Goal: Task Accomplishment & Management: Manage account settings

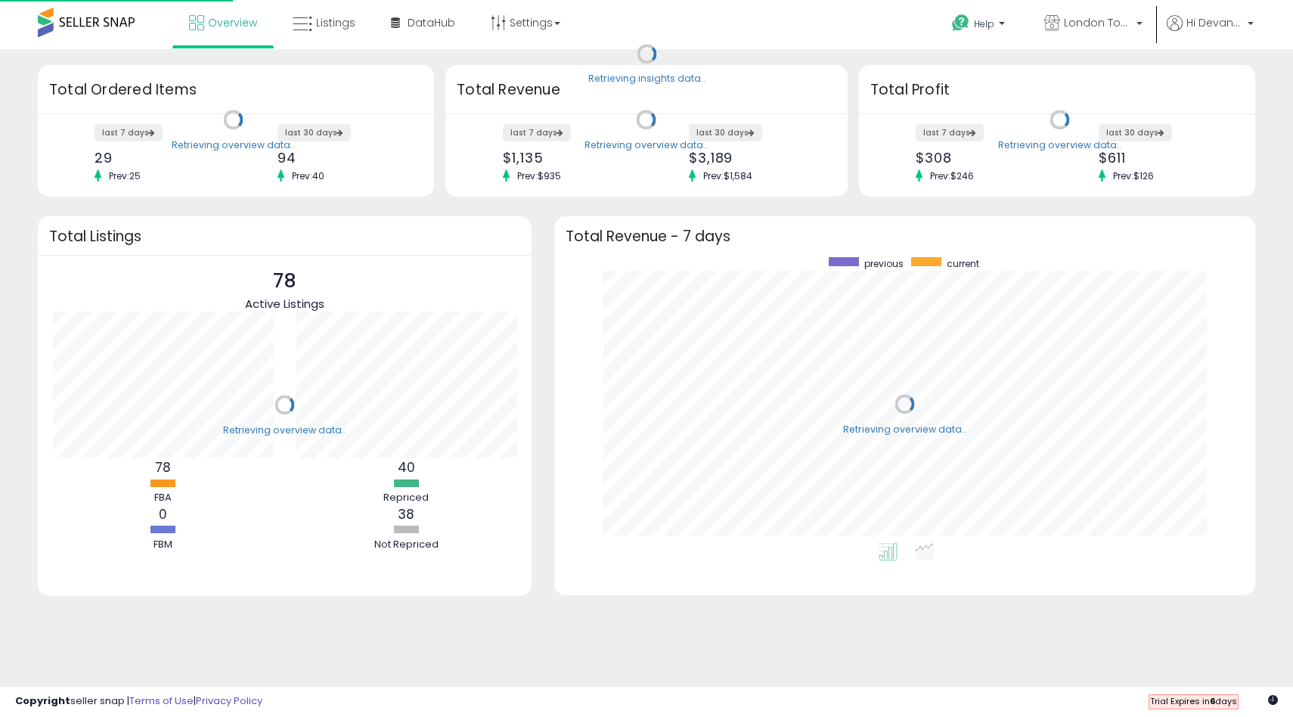
scroll to position [151, 243]
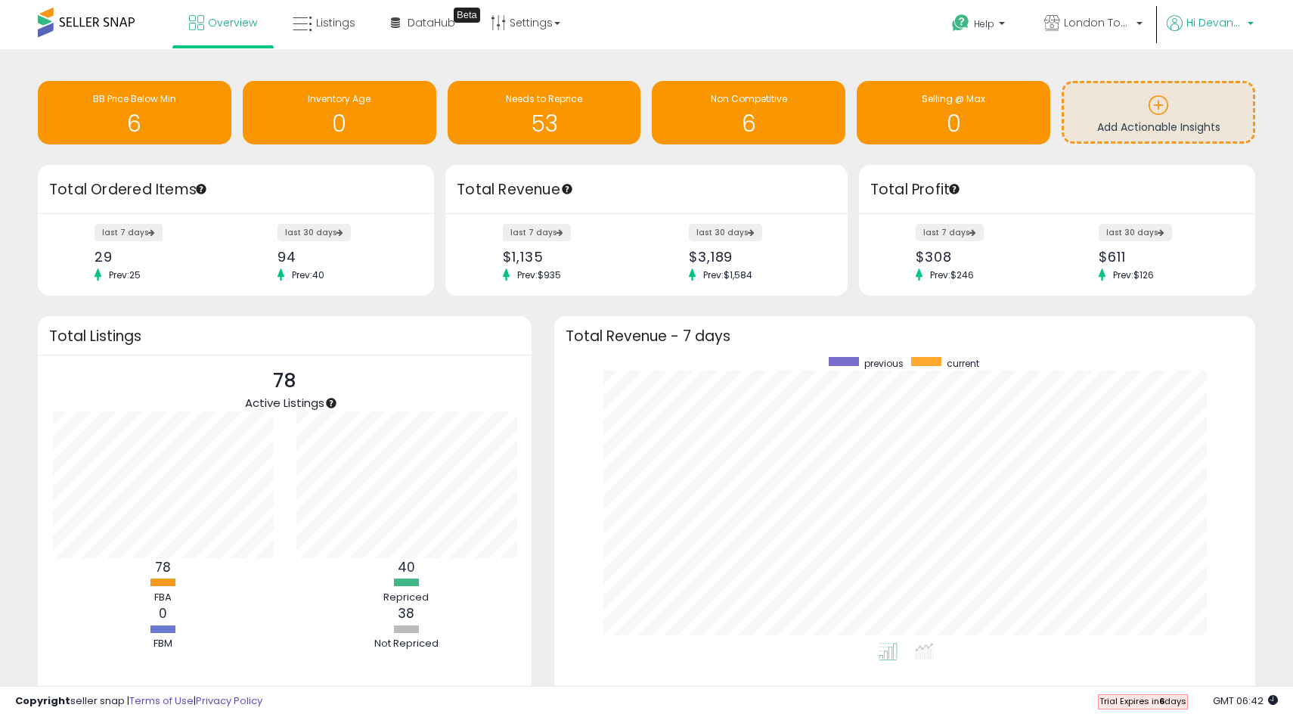
click at [1201, 35] on link "Hi Devante" at bounding box center [1210, 32] width 87 height 34
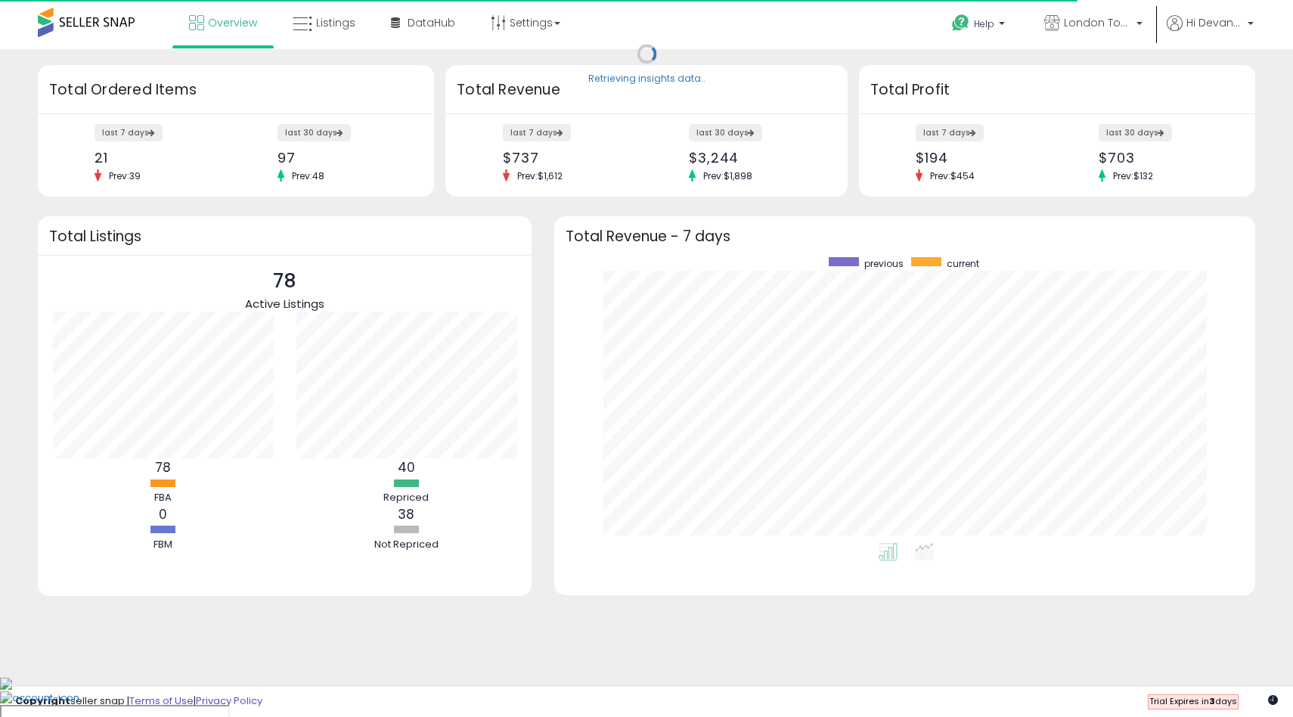
scroll to position [286, 671]
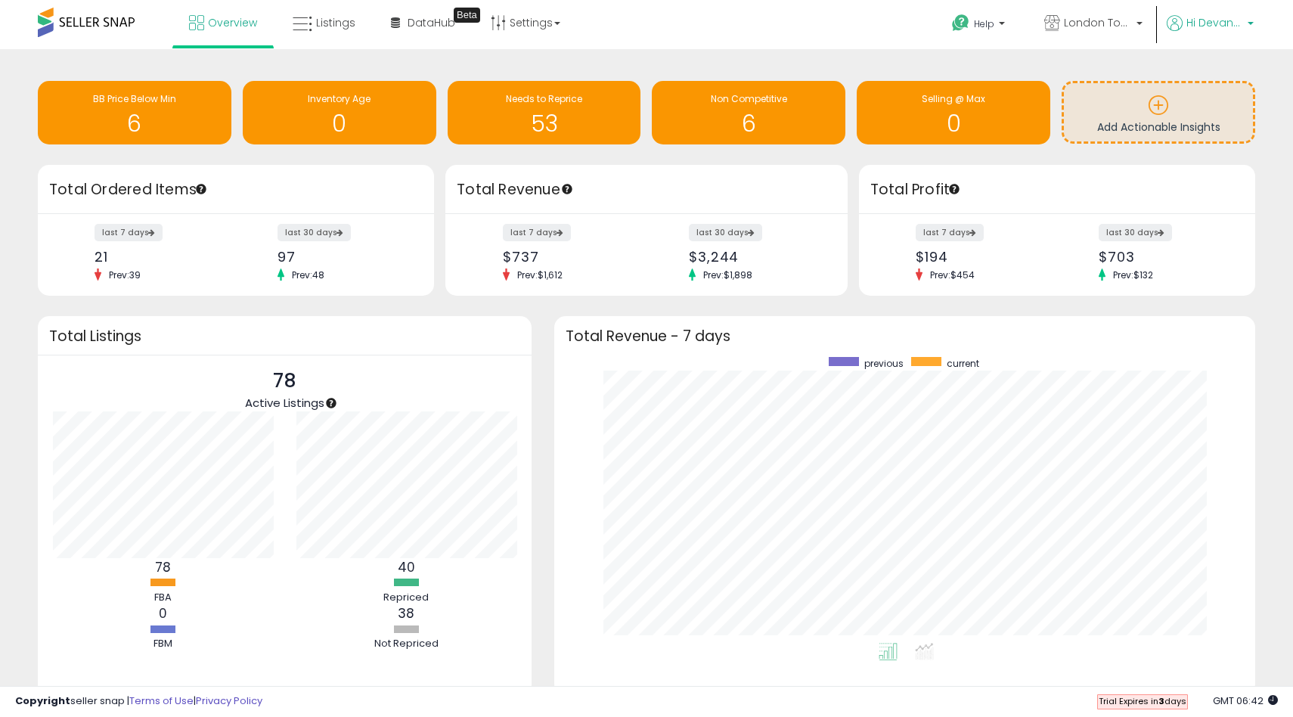
click at [1235, 31] on p "Hi Devante" at bounding box center [1210, 24] width 87 height 19
click at [1223, 87] on link "Account" at bounding box center [1219, 80] width 40 height 14
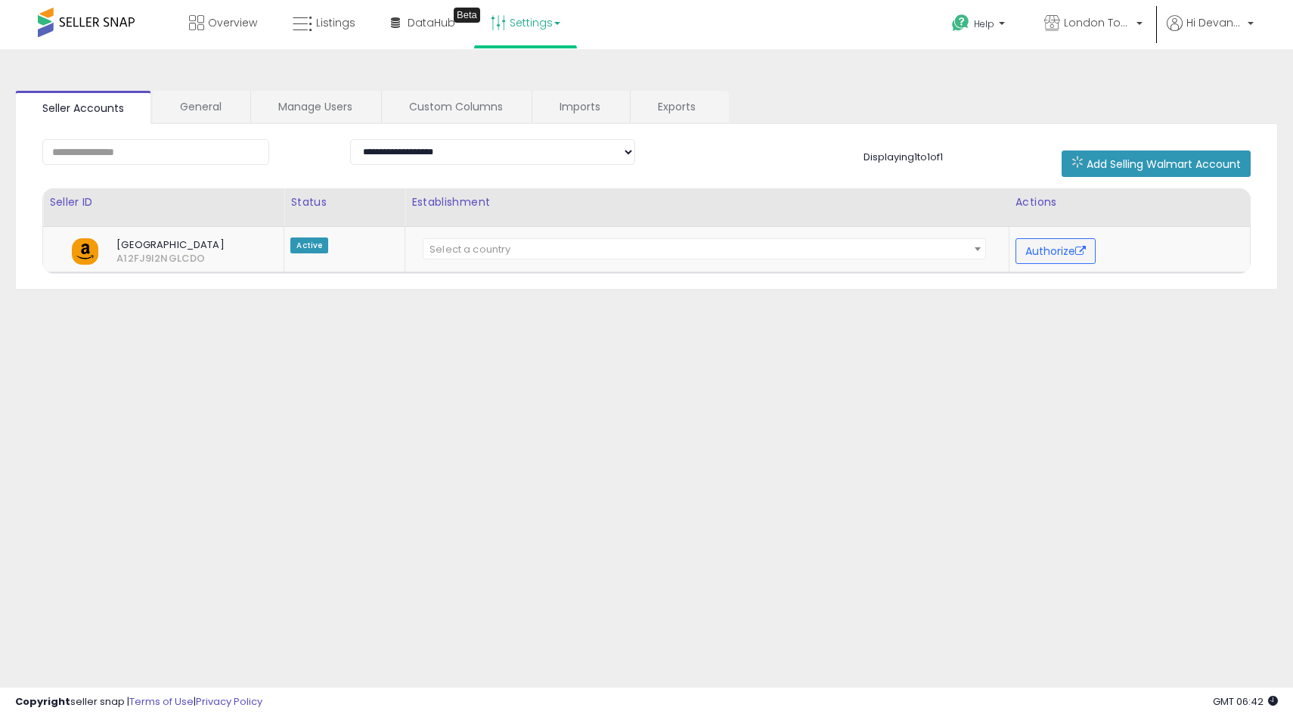
click at [532, 35] on link "Settings" at bounding box center [525, 22] width 92 height 45
click at [249, 30] on link "Overview" at bounding box center [223, 22] width 91 height 45
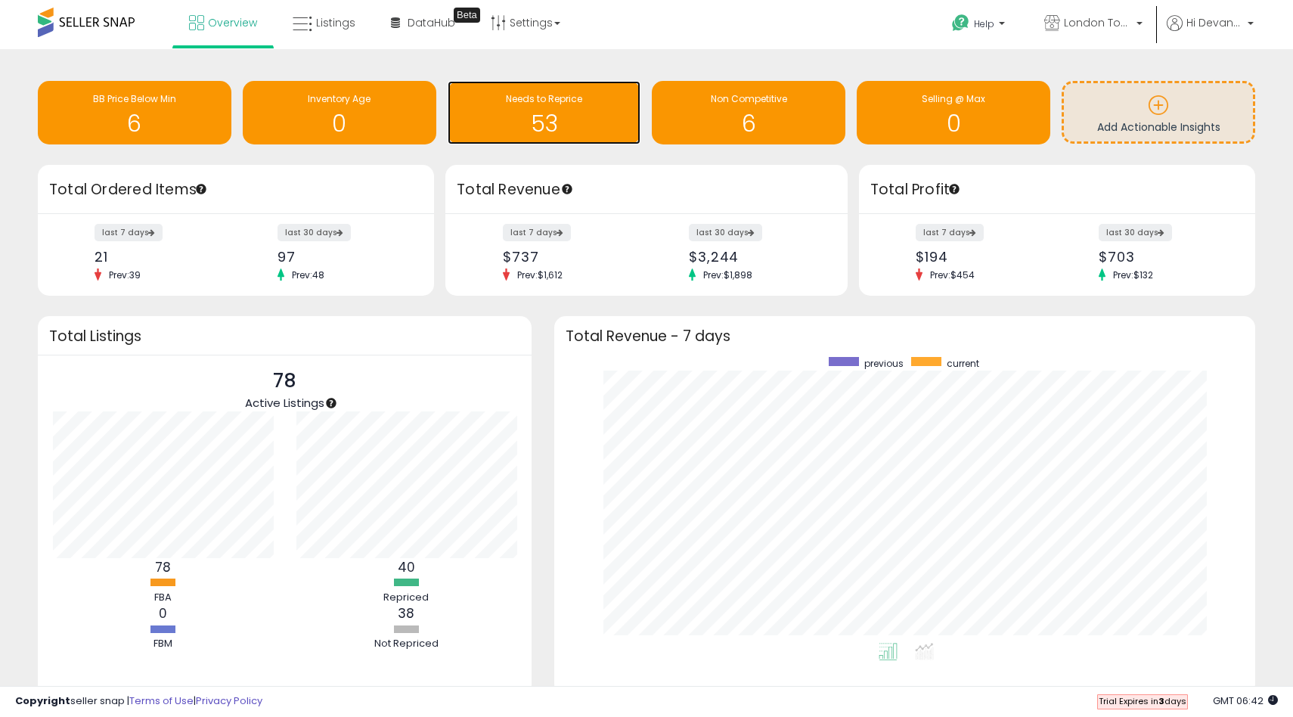
click at [541, 120] on h1 "53" at bounding box center [544, 123] width 178 height 25
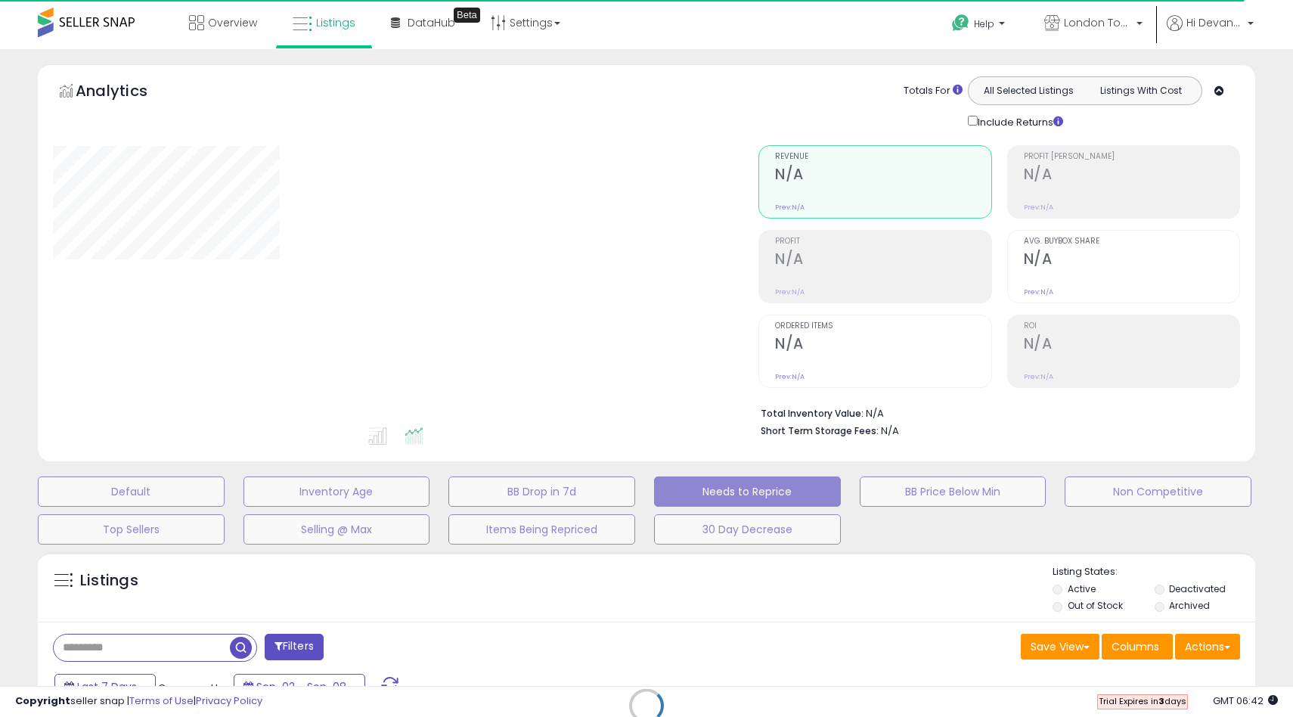
click at [1059, 607] on div "Retrieving listings data.." at bounding box center [646, 716] width 1240 height 345
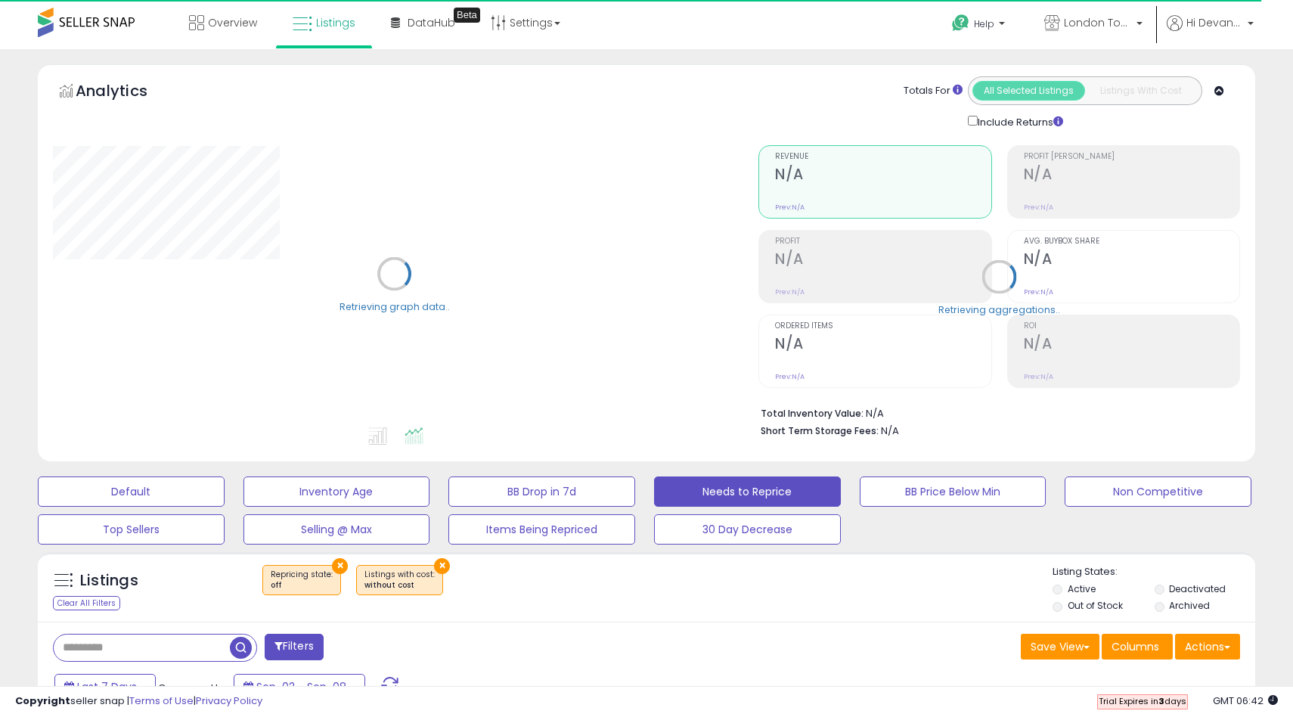
select select "**"
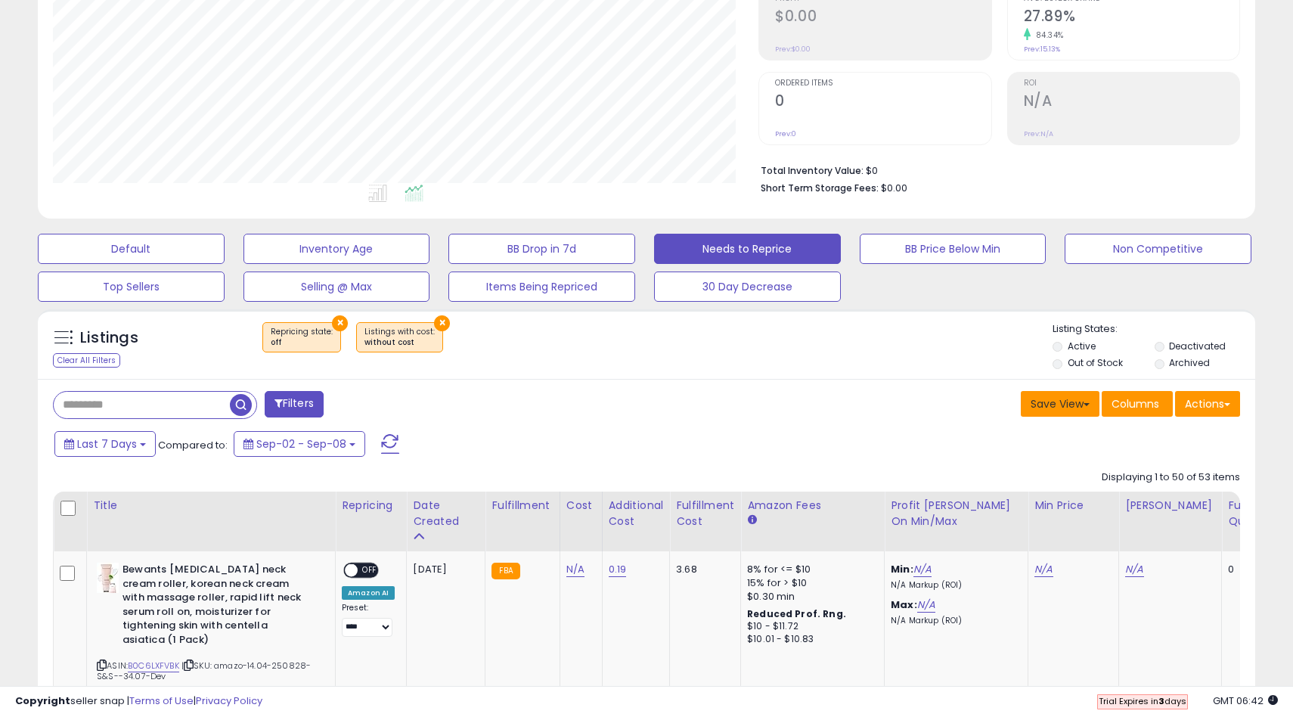
scroll to position [310, 705]
click at [1063, 360] on li "Out of Stock" at bounding box center [1102, 364] width 99 height 17
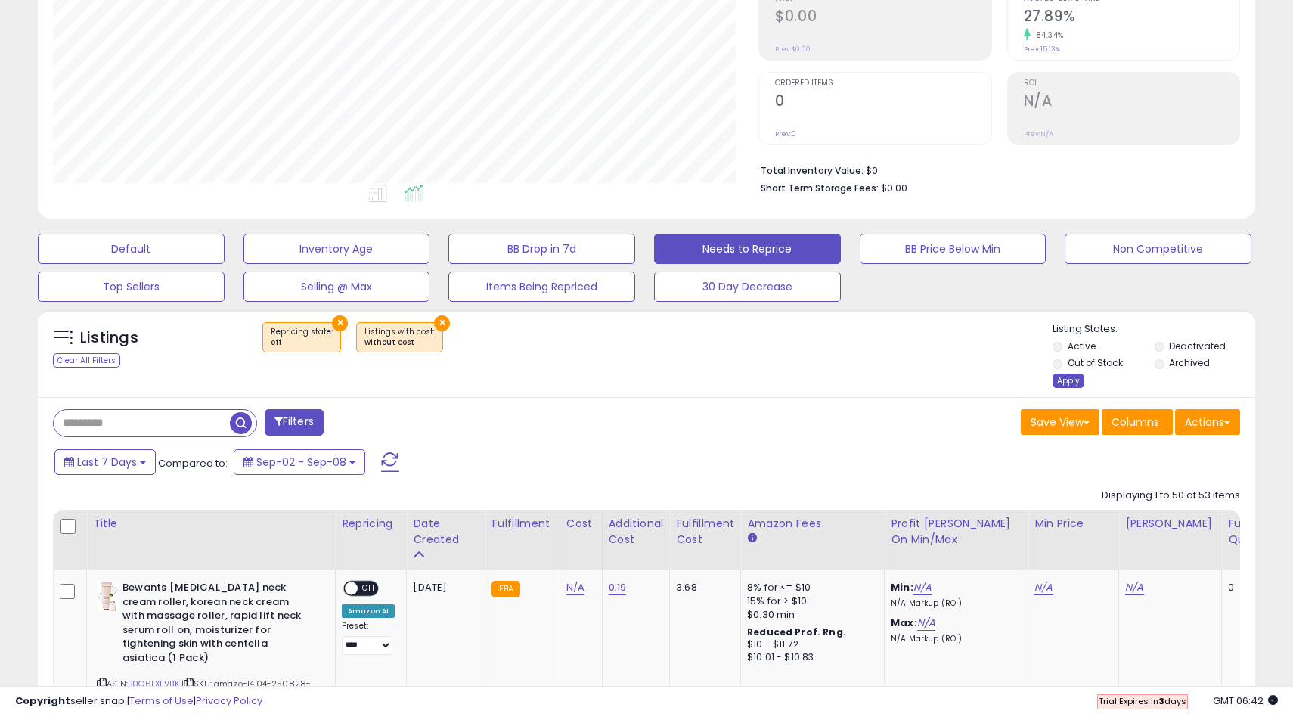
click at [1071, 387] on div "Apply" at bounding box center [1069, 381] width 32 height 14
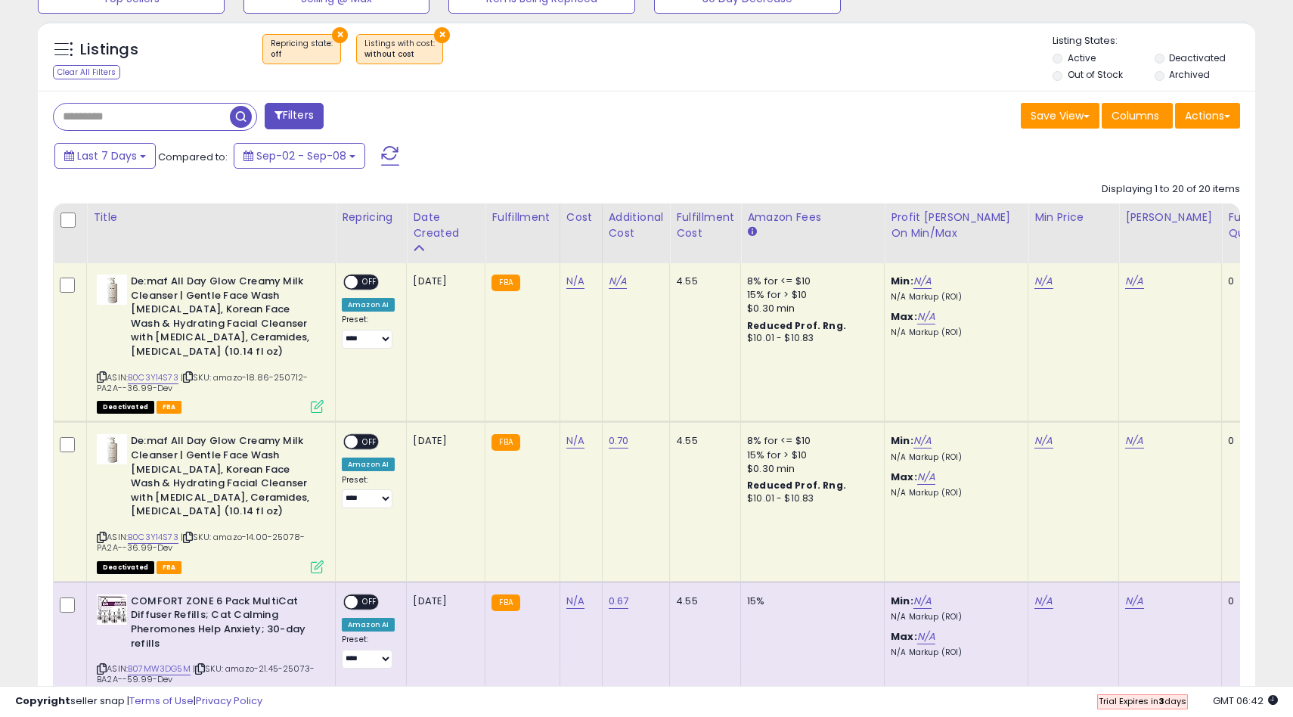
scroll to position [544, 0]
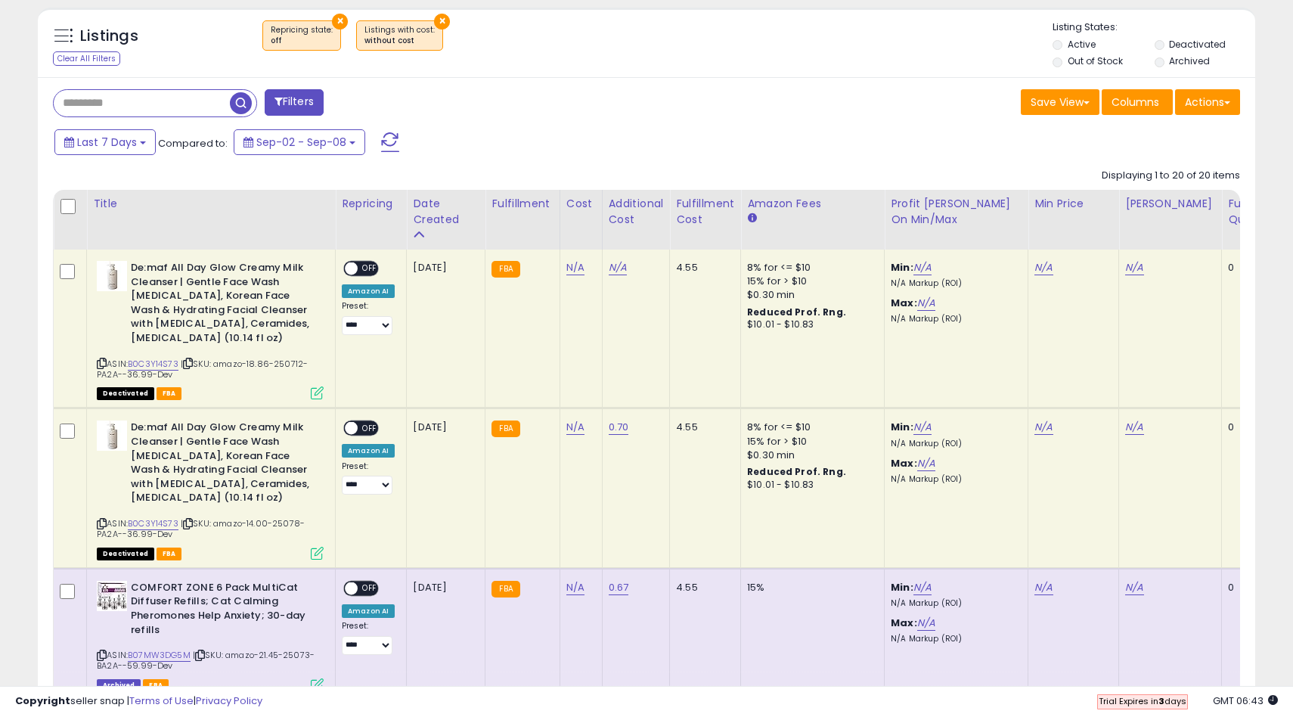
click at [258, 364] on span "| SKU: amazo-18.86-250712-PA2A--36.99-Dev" at bounding box center [202, 369] width 211 height 23
copy span "18.86"
click at [566, 271] on link "N/A" at bounding box center [575, 267] width 18 height 15
type input "*****"
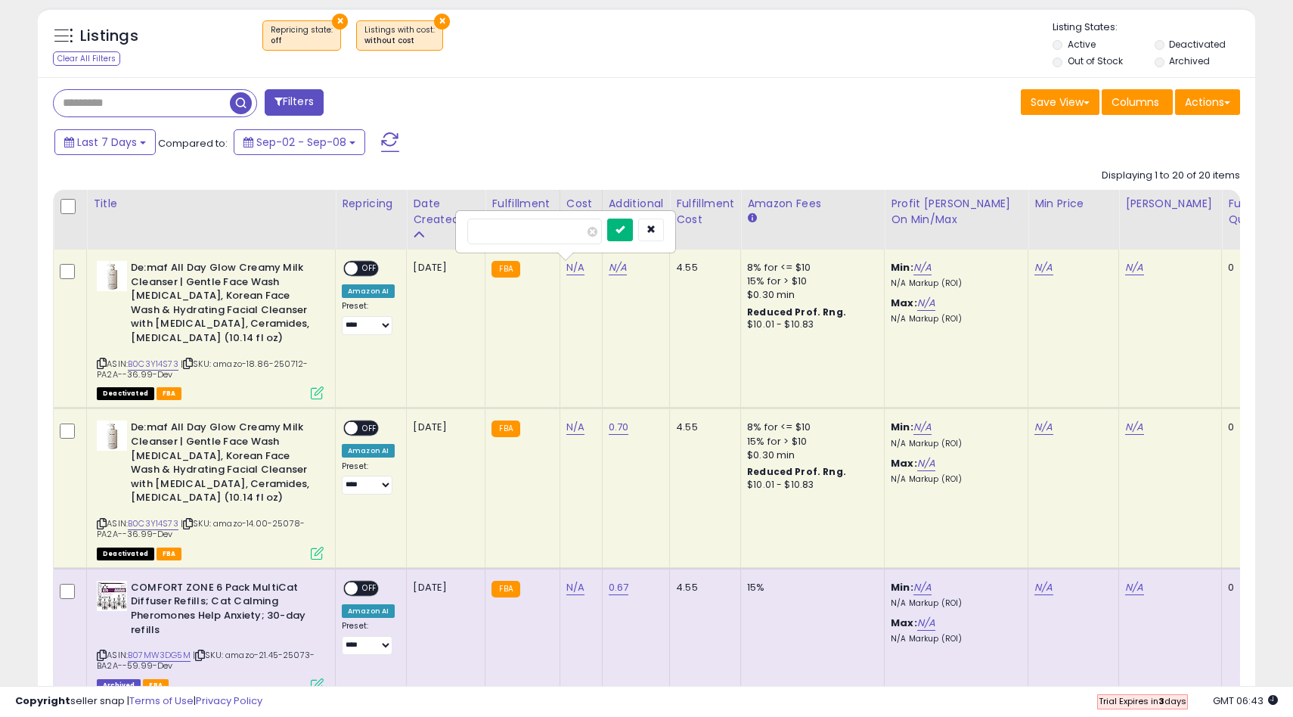
click at [625, 231] on button "submit" at bounding box center [620, 230] width 26 height 23
click at [1135, 271] on link "34.99" at bounding box center [1139, 267] width 28 height 15
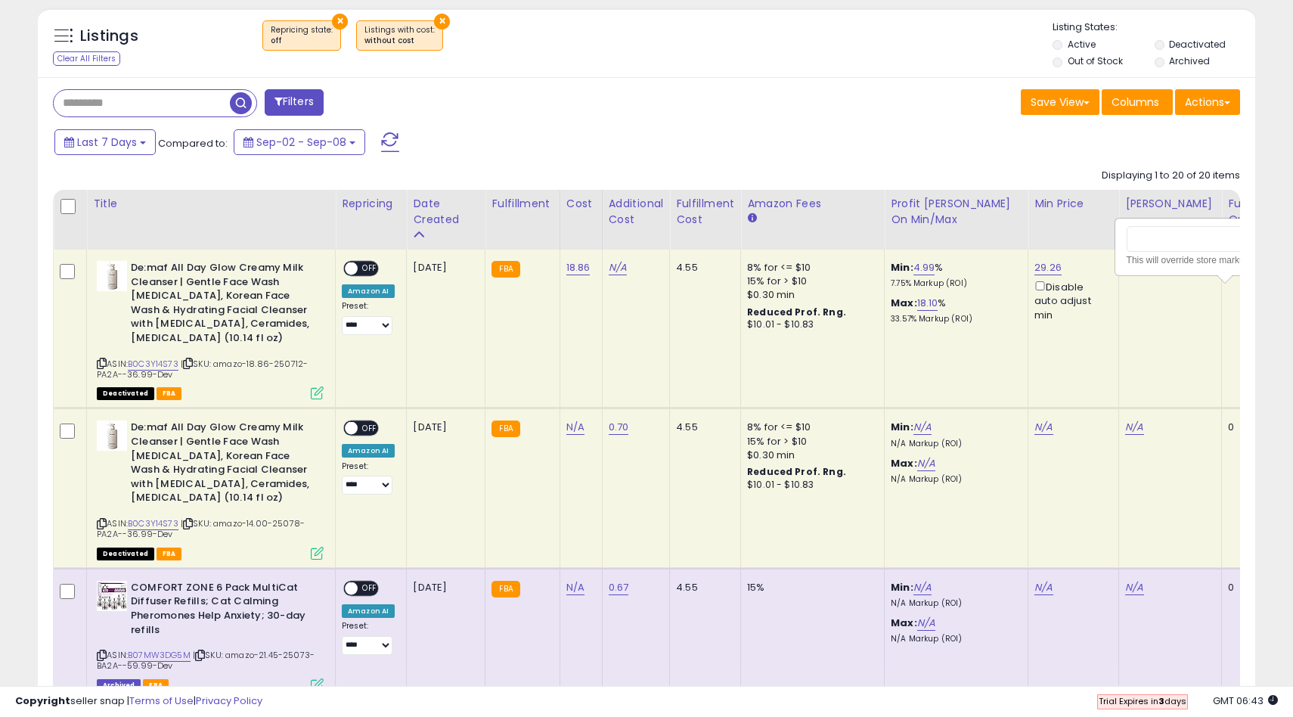
scroll to position [0, 33]
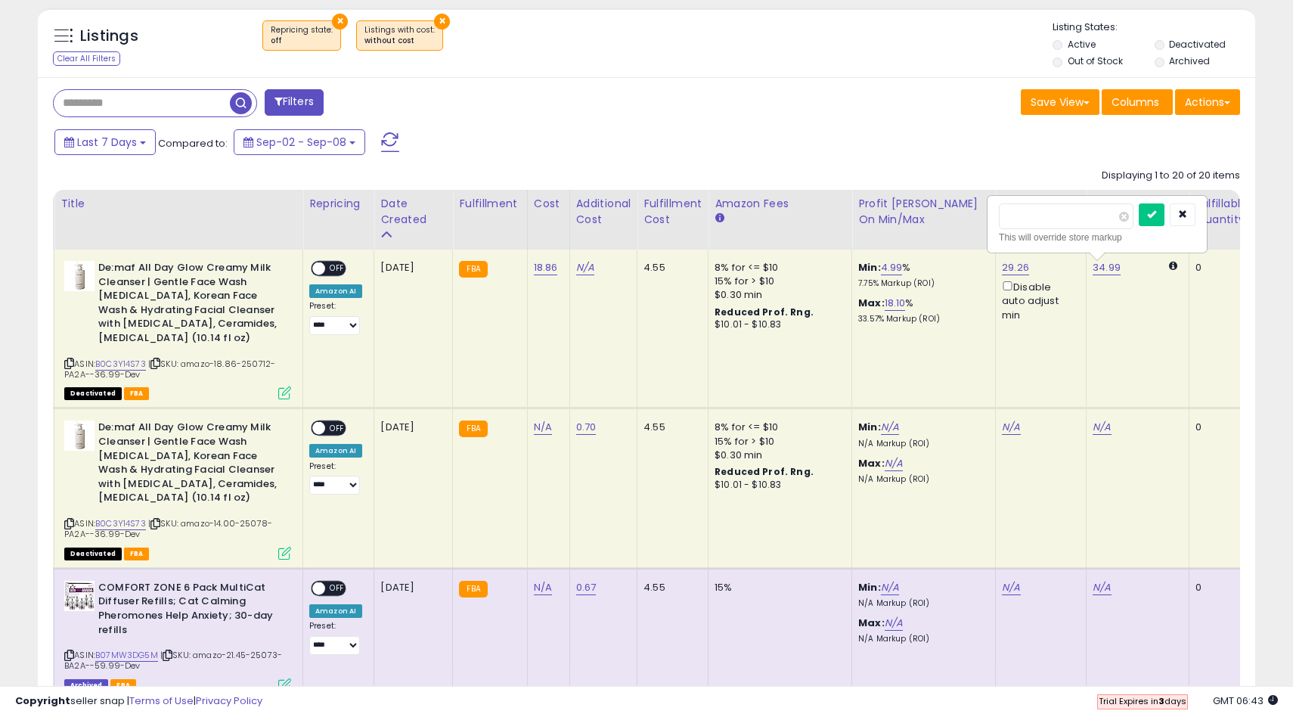
click at [1066, 218] on input "*****" at bounding box center [1066, 216] width 135 height 26
type input "**"
click at [1156, 211] on icon "submit" at bounding box center [1151, 213] width 9 height 9
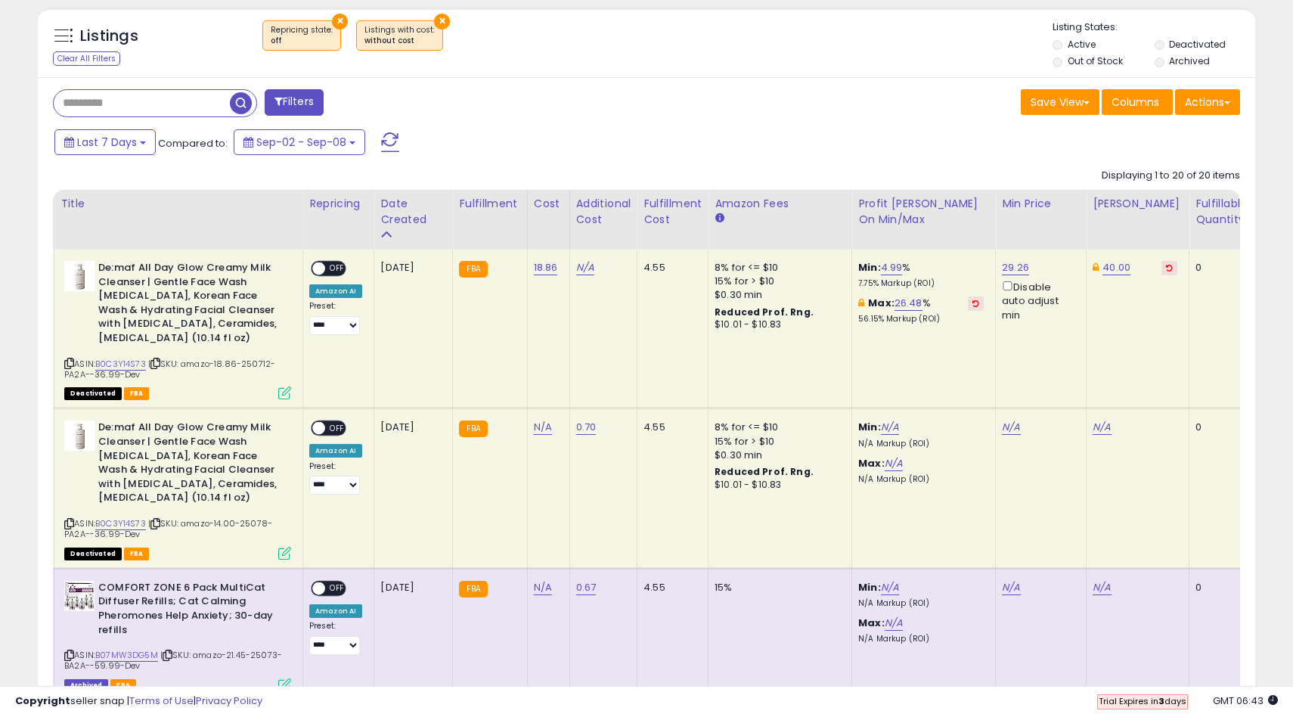
click at [330, 267] on span "OFF" at bounding box center [337, 268] width 24 height 13
click at [224, 522] on span "| SKU: amazo-14.00-25078-PA2A--36.99-Dev" at bounding box center [168, 528] width 208 height 23
copy span "14.00"
click at [541, 425] on link "N/A" at bounding box center [543, 427] width 18 height 15
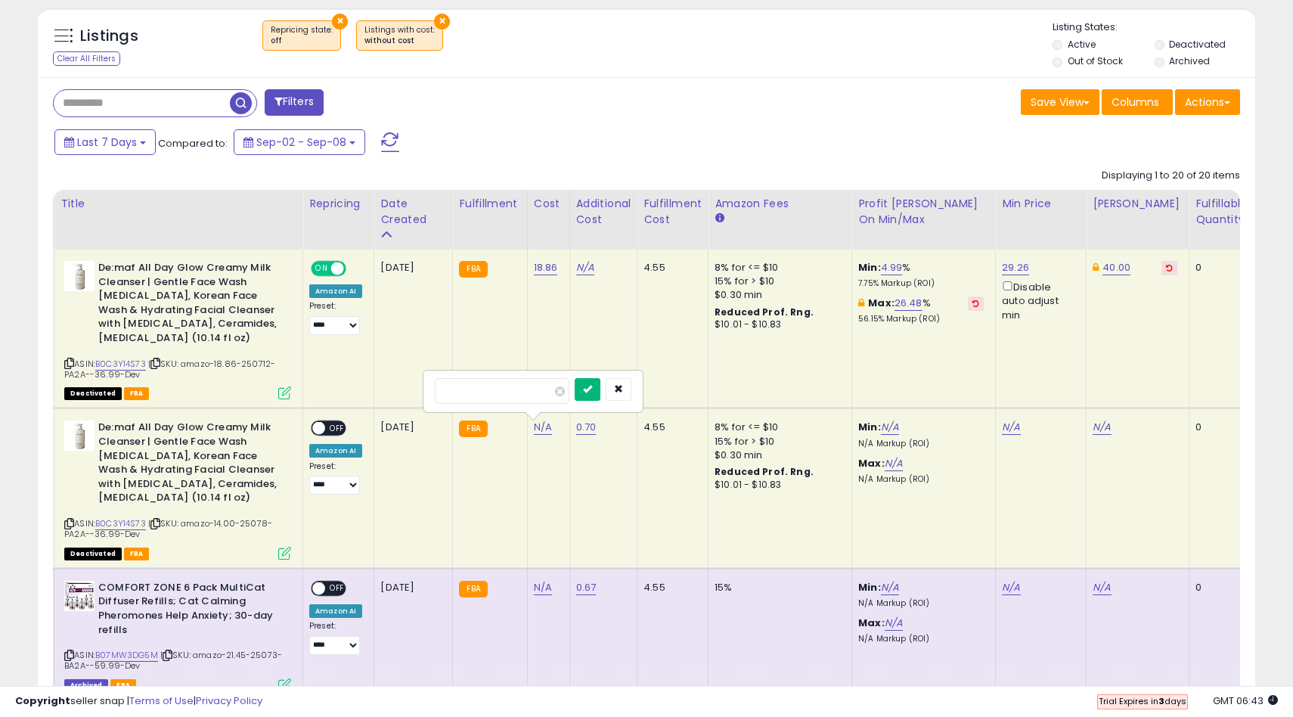
type input "*****"
click at [599, 397] on button "submit" at bounding box center [588, 389] width 26 height 23
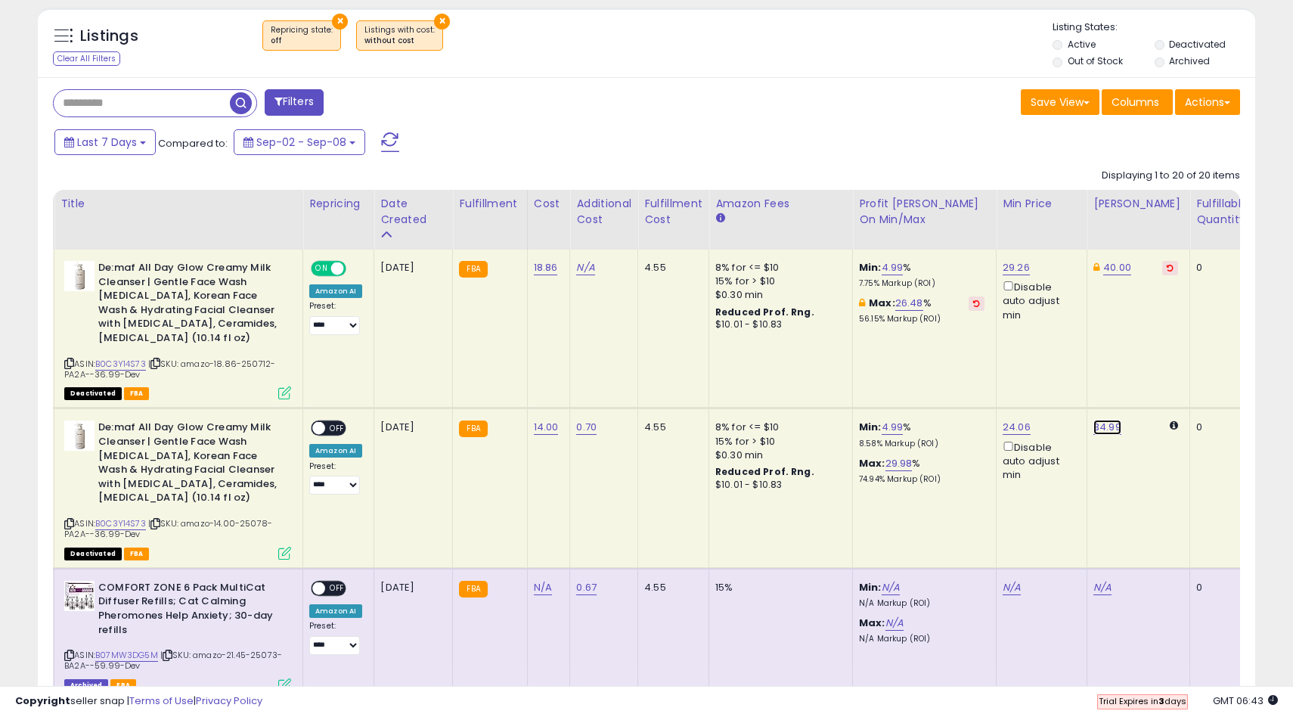
click at [1111, 428] on link "34.99" at bounding box center [1107, 427] width 28 height 15
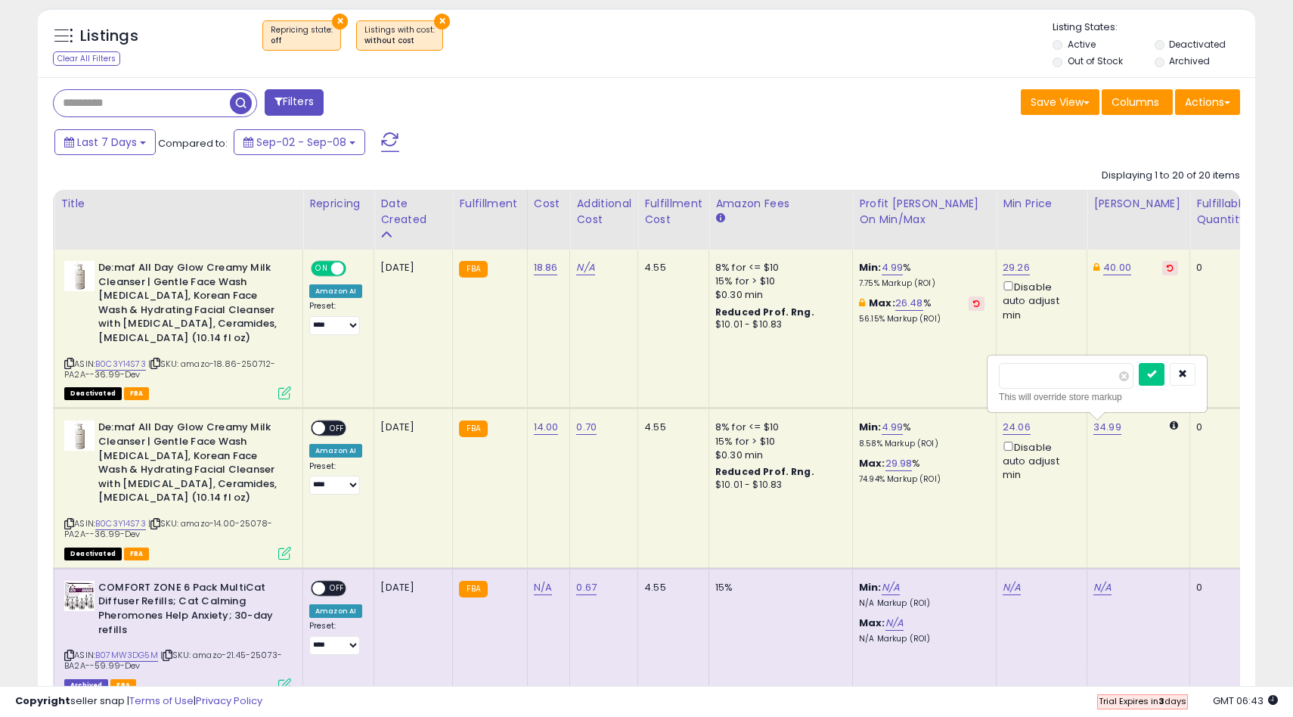
click at [1074, 380] on input "*****" at bounding box center [1066, 376] width 135 height 26
type input "**"
click at [1158, 380] on button "submit" at bounding box center [1152, 374] width 26 height 23
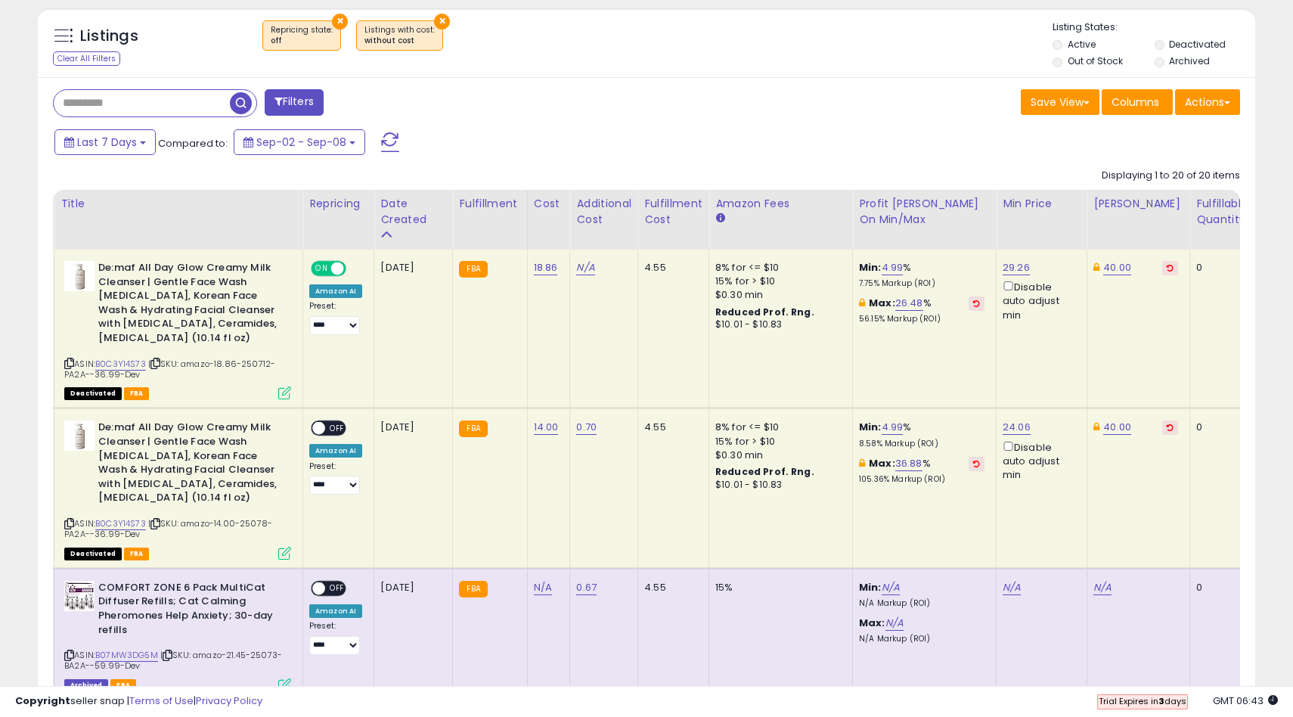
click at [333, 427] on span "OFF" at bounding box center [337, 428] width 24 height 13
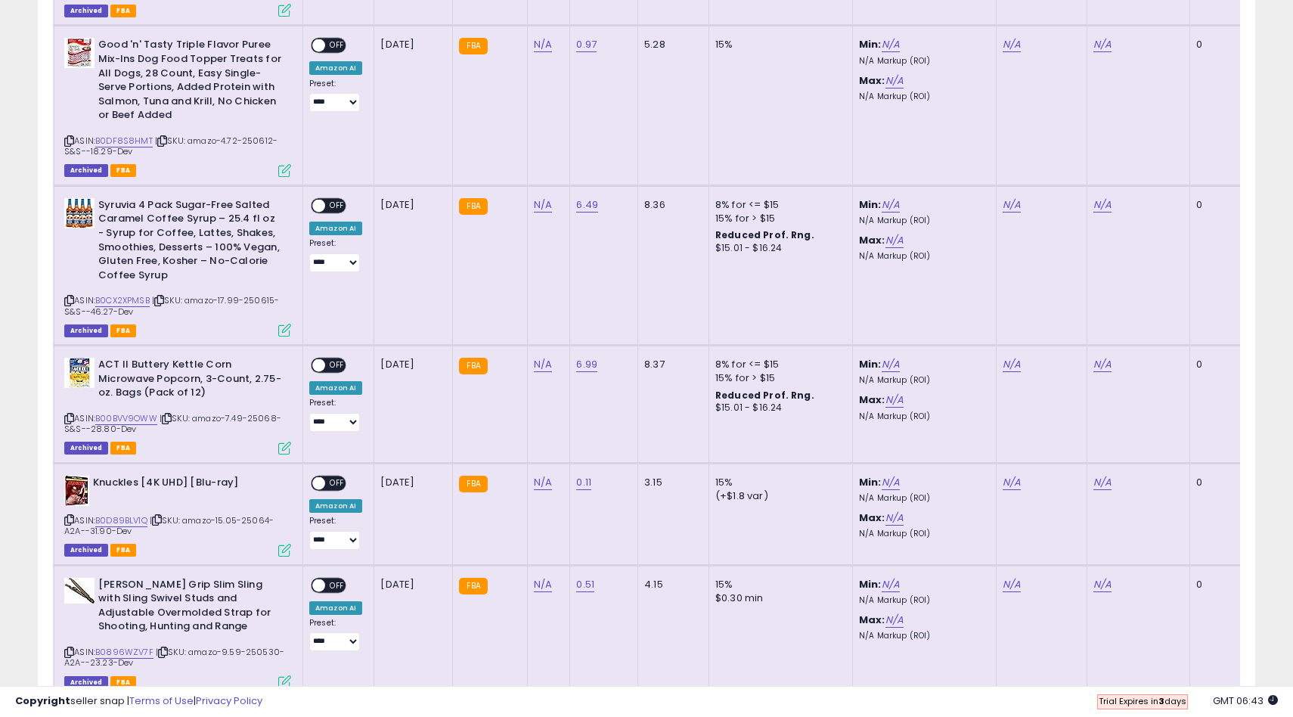
scroll to position [1515, 0]
